Goal: Task Accomplishment & Management: Manage account settings

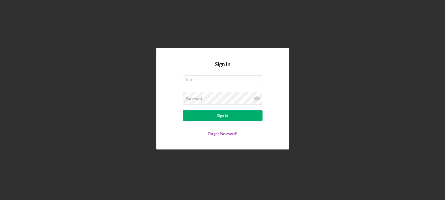
type input "[PERSON_NAME][EMAIL_ADDRESS][PERSON_NAME][DOMAIN_NAME]"
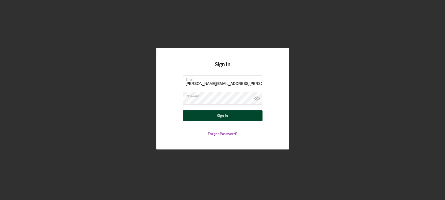
click at [205, 117] on button "Sign In" at bounding box center [223, 115] width 80 height 11
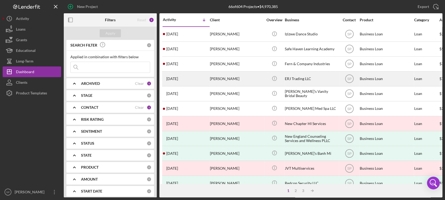
click at [221, 78] on div "[PERSON_NAME]" at bounding box center [236, 79] width 53 height 14
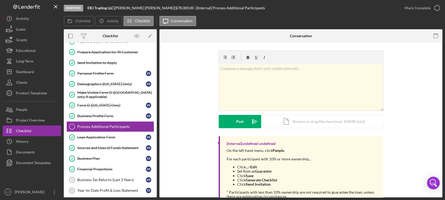
scroll to position [26, 0]
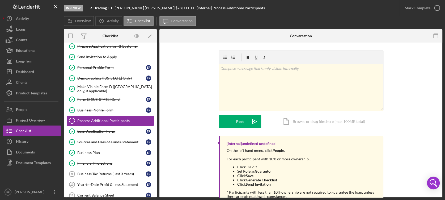
click at [289, 169] on li "Set Role as Guarantor" at bounding box center [307, 171] width 141 height 4
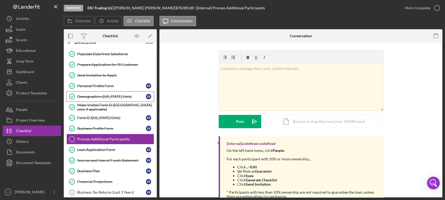
scroll to position [0, 0]
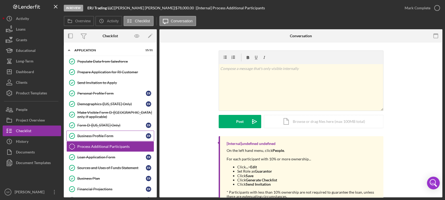
click at [111, 134] on div "Business Profile Form" at bounding box center [111, 136] width 69 height 4
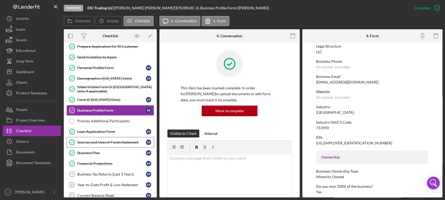
scroll to position [35, 0]
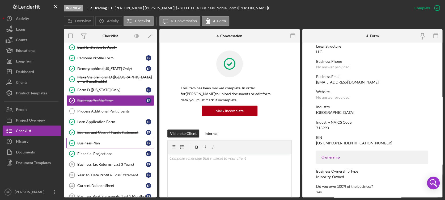
click at [91, 142] on div "Business Plan" at bounding box center [111, 143] width 69 height 4
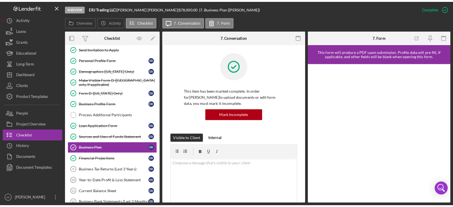
scroll to position [106, 0]
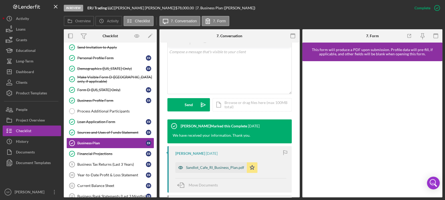
click at [216, 167] on div "Sandlot_Cafe_RI_Business_Plan.pdf" at bounding box center [215, 167] width 58 height 4
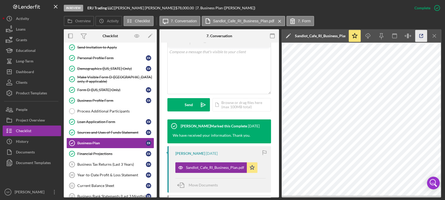
click at [419, 33] on icon "button" at bounding box center [421, 36] width 12 height 12
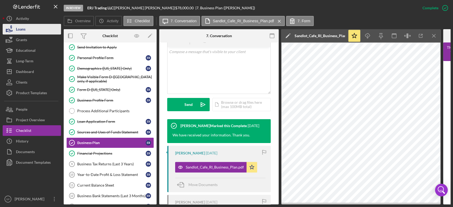
click at [23, 27] on div "Loans" at bounding box center [21, 30] width 10 height 12
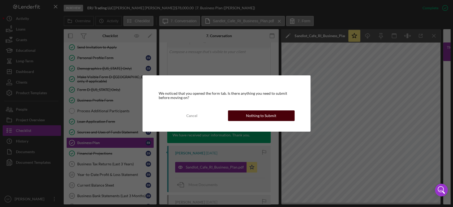
click at [255, 116] on div "Nothing to Submit" at bounding box center [261, 116] width 30 height 11
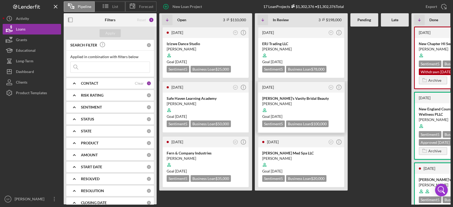
click at [285, 101] on div "[PERSON_NAME]" at bounding box center [301, 103] width 78 height 5
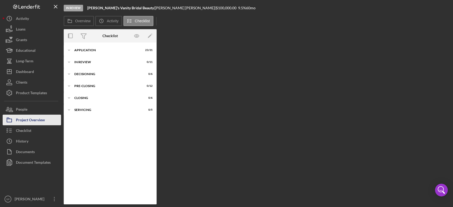
click at [37, 121] on div "Project Overview" at bounding box center [30, 121] width 29 height 12
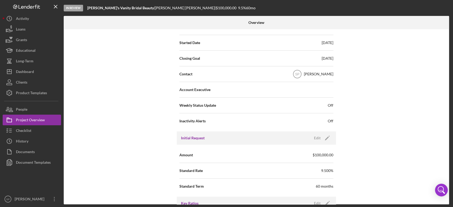
scroll to position [177, 0]
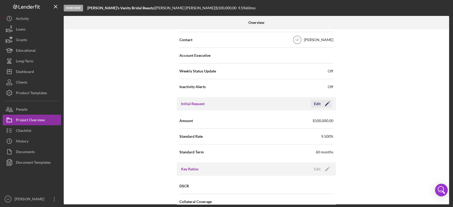
click at [329, 101] on icon "button" at bounding box center [329, 101] width 1 height 1
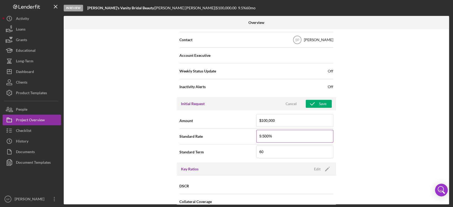
click at [259, 136] on input "9.500%" at bounding box center [295, 136] width 77 height 13
type input "6.500%"
click at [245, 120] on div "Amount $100,000" at bounding box center [257, 120] width 154 height 13
click at [168, 123] on div "Internal Workflow Stage In Review Icon/Dropdown Arrow Archive (can unarchive la…" at bounding box center [257, 116] width 386 height 175
drag, startPoint x: 265, startPoint y: 120, endPoint x: 254, endPoint y: 122, distance: 11.3
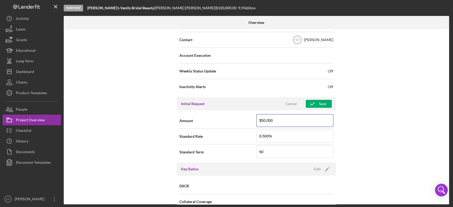
click at [254, 122] on div "Amount $50,000" at bounding box center [257, 120] width 154 height 13
type input "$100,000"
click at [321, 106] on div "Save" at bounding box center [322, 104] width 7 height 8
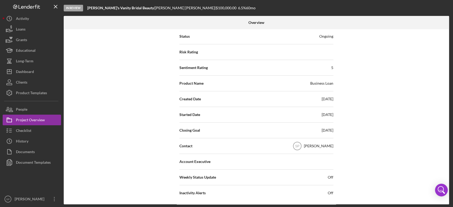
scroll to position [0, 0]
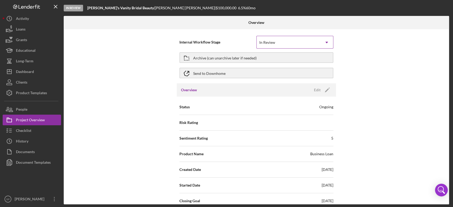
click at [328, 42] on icon "Icon/Dropdown Arrow" at bounding box center [327, 42] width 13 height 13
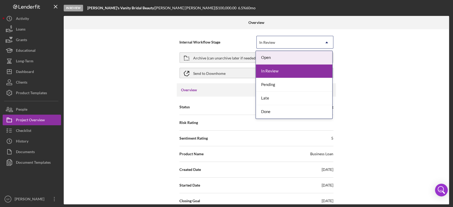
click at [328, 42] on icon "Icon/Dropdown Arrow" at bounding box center [327, 42] width 13 height 13
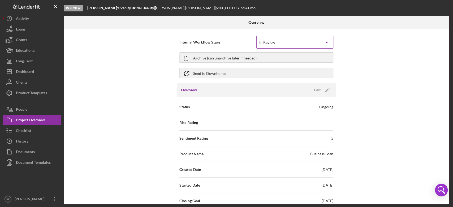
click at [328, 42] on icon "Icon/Dropdown Arrow" at bounding box center [327, 42] width 13 height 13
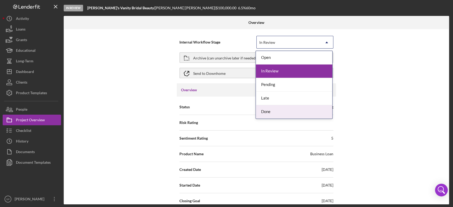
click at [295, 111] on div "Done" at bounding box center [294, 112] width 77 height 14
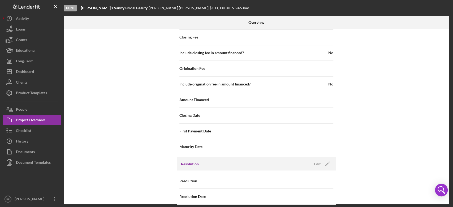
scroll to position [552, 0]
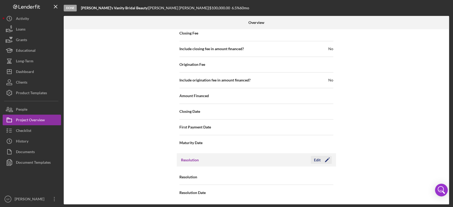
click at [325, 158] on icon "Icon/Edit" at bounding box center [327, 159] width 13 height 13
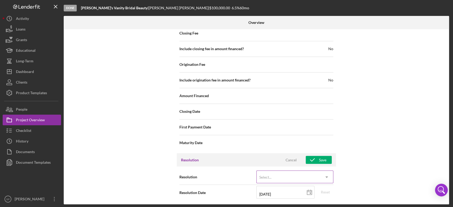
click at [321, 179] on icon "Icon/Dropdown Arrow" at bounding box center [327, 177] width 13 height 13
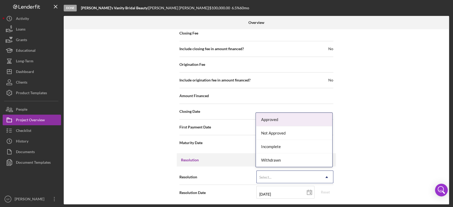
click at [292, 120] on div "Approved" at bounding box center [294, 120] width 77 height 14
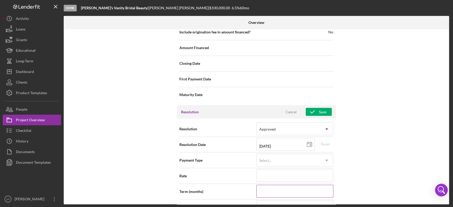
scroll to position [623, 0]
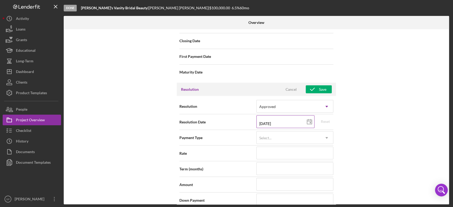
click at [272, 122] on input "[DATE]" at bounding box center [286, 121] width 58 height 13
click at [308, 122] on icon at bounding box center [309, 121] width 13 height 13
type input "[DATE]"
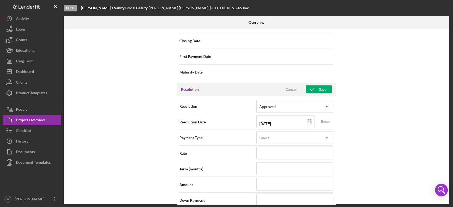
click at [373, 130] on div "Internal Workflow Stage Done Icon/Dropdown Arrow Archive (can unarchive later i…" at bounding box center [257, 116] width 386 height 175
click at [295, 138] on div "Select..." at bounding box center [289, 138] width 64 height 12
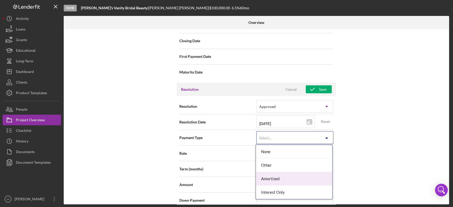
click at [288, 185] on div "Amortized" at bounding box center [294, 179] width 77 height 14
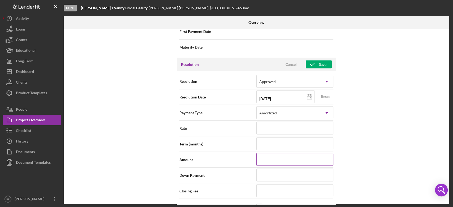
scroll to position [658, 0]
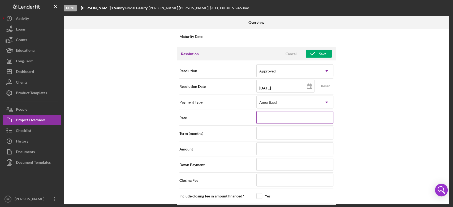
click at [292, 116] on input at bounding box center [295, 117] width 77 height 13
type input "6%"
type input "6.%"
type input "6.5%"
type input "6.500%"
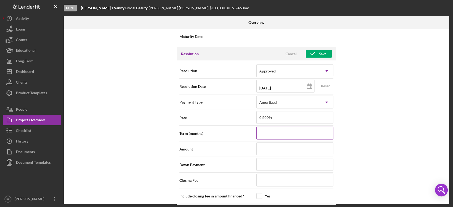
click at [275, 133] on input at bounding box center [295, 133] width 77 height 13
type input "60"
click at [284, 149] on input at bounding box center [295, 148] width 77 height 13
type input "$50,000"
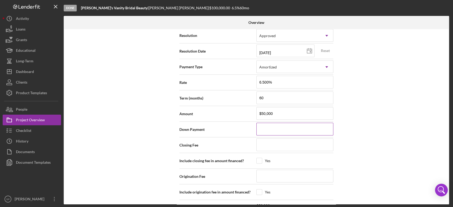
click at [264, 129] on input at bounding box center [295, 129] width 77 height 13
click at [267, 126] on input at bounding box center [295, 129] width 77 height 13
type input "$5"
type input "$50"
type input "$500"
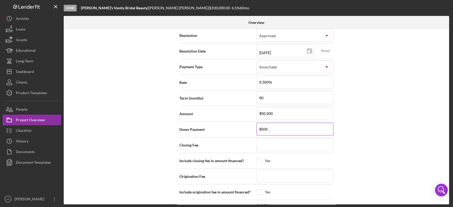
type input "$50"
type input "$5"
type input "$0"
type input "$5"
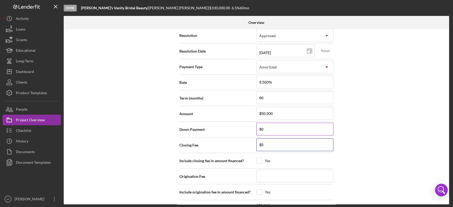
type input "$50"
type input "$500"
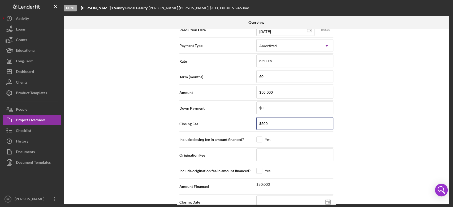
scroll to position [729, 0]
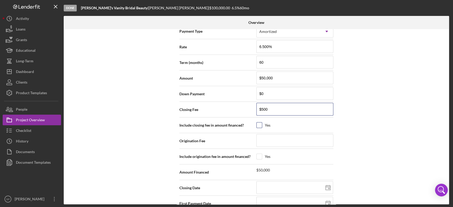
type input "$500"
click at [258, 125] on input "checkbox" at bounding box center [259, 125] width 5 height 5
checkbox input "true"
click at [265, 139] on input at bounding box center [295, 140] width 77 height 13
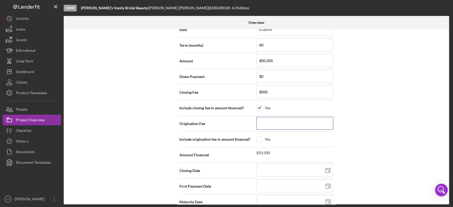
scroll to position [755, 0]
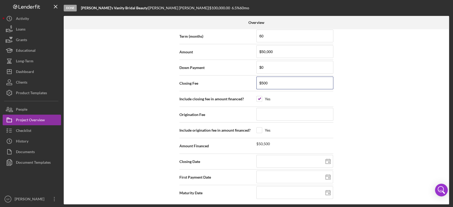
click at [242, 85] on div "Closing Fee $500" at bounding box center [257, 83] width 154 height 13
type input "$0"
drag, startPoint x: 262, startPoint y: 113, endPoint x: 264, endPoint y: 108, distance: 5.3
click at [264, 109] on input at bounding box center [295, 114] width 77 height 13
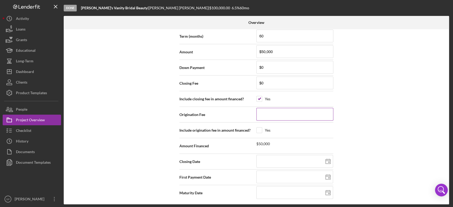
type input "$5"
type input "$50"
type input "$500"
click at [265, 161] on input at bounding box center [295, 161] width 77 height 13
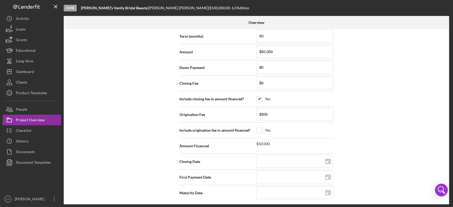
click at [395, 144] on div "Internal Workflow Stage Done Icon/Dropdown Arrow Archive (can unarchive later i…" at bounding box center [257, 116] width 386 height 175
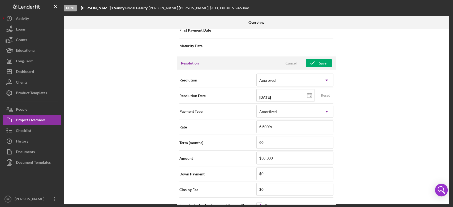
scroll to position [543, 0]
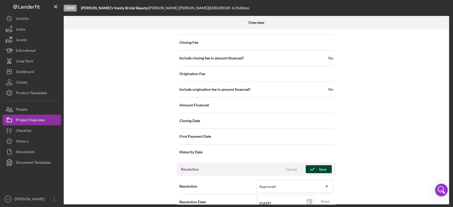
click at [315, 164] on icon "button" at bounding box center [312, 169] width 13 height 13
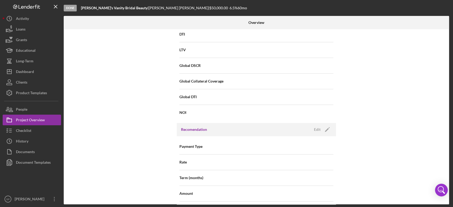
scroll to position [295, 0]
